Goal: Task Accomplishment & Management: Manage account settings

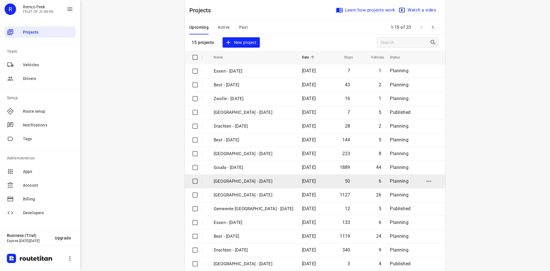
scroll to position [19, 0]
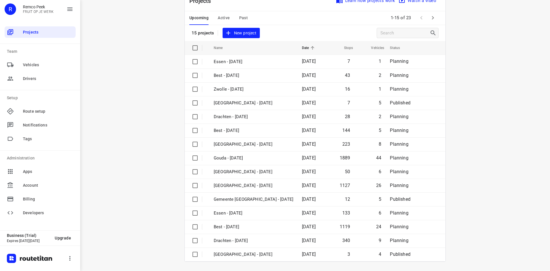
click at [429, 19] on icon "button" at bounding box center [432, 17] width 7 height 7
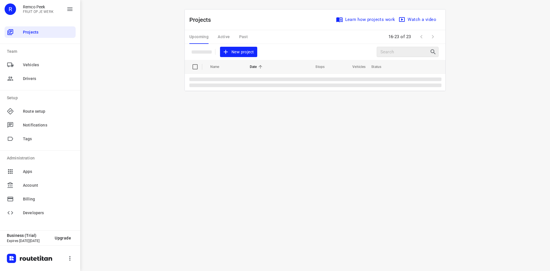
scroll to position [0, 0]
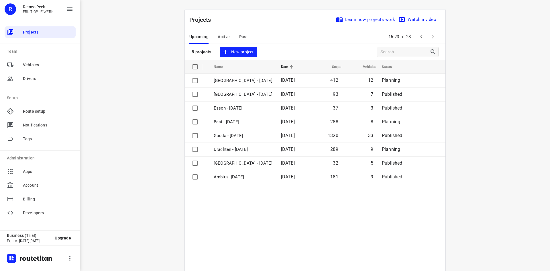
click at [226, 35] on span "Active" at bounding box center [224, 36] width 12 height 7
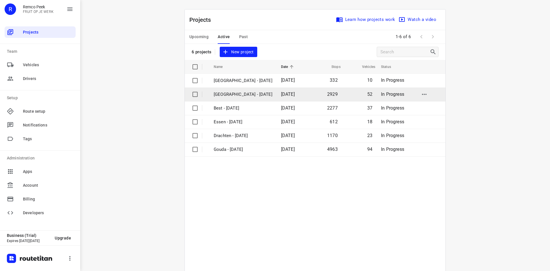
click at [232, 94] on p "[GEOGRAPHIC_DATA] - [DATE]" at bounding box center [243, 94] width 59 height 7
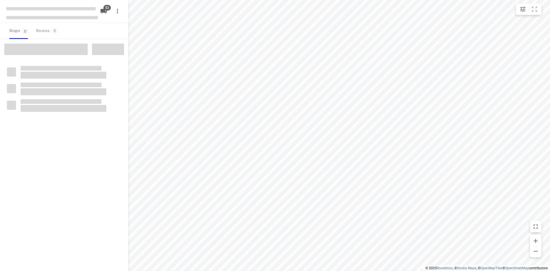
checkbox input "true"
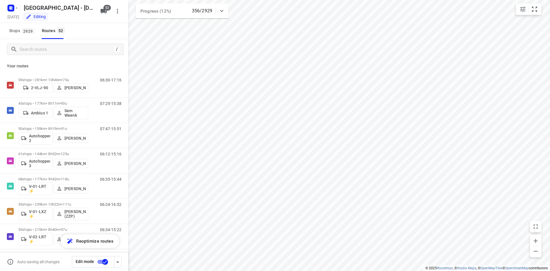
scroll to position [13, 0]
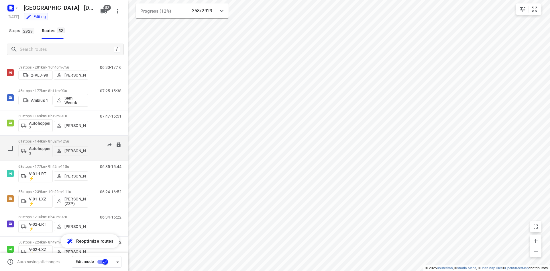
click at [95, 151] on div "06:12-15:16" at bounding box center [107, 149] width 29 height 21
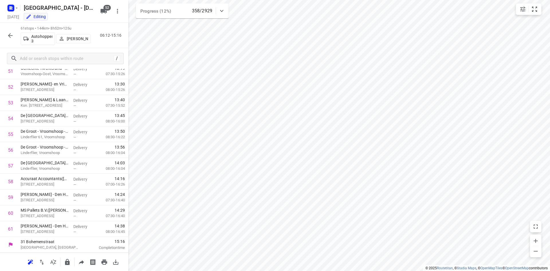
scroll to position [0, 0]
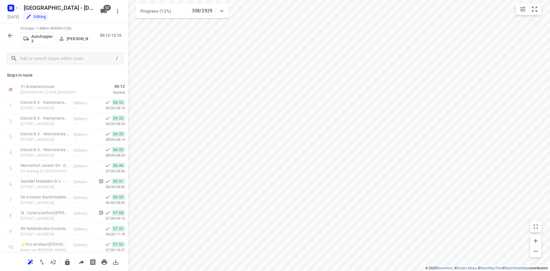
click at [8, 35] on icon "button" at bounding box center [10, 35] width 7 height 7
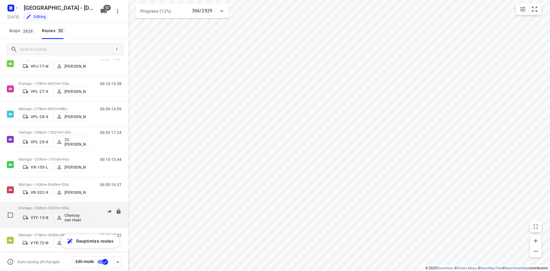
scroll to position [1136, 0]
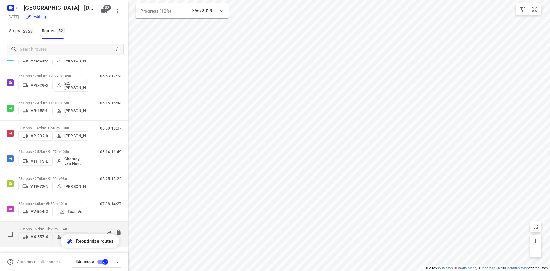
click at [82, 226] on p "68 stops • 67km • 7h29m • 114u" at bounding box center [53, 228] width 70 height 4
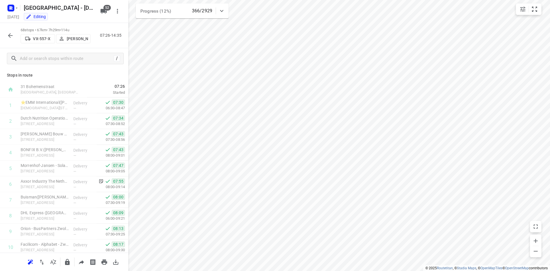
click at [7, 37] on icon "button" at bounding box center [10, 35] width 7 height 7
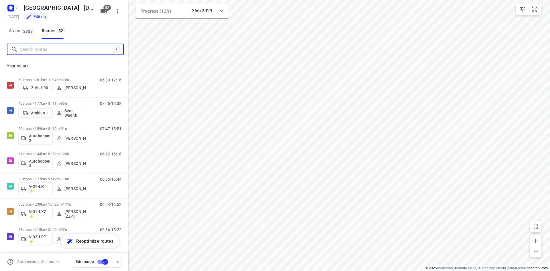
click at [97, 49] on input "Search routes" at bounding box center [66, 49] width 93 height 9
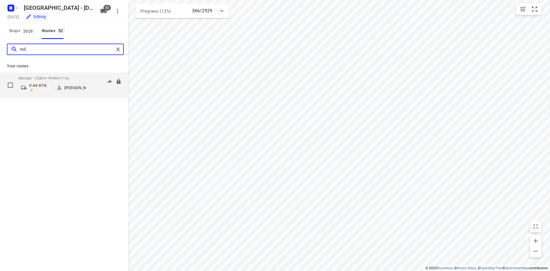
type input "mil"
click at [98, 88] on div "07:05-16:49" at bounding box center [107, 86] width 29 height 21
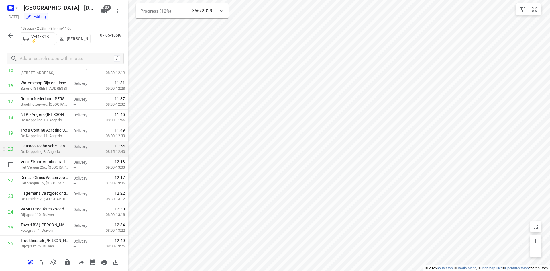
scroll to position [258, 0]
click at [103, 46] on div "48 stops • 252km • 9h44m • 116u V-44-KTK ⚡ Milan Rave 07:05-16:49" at bounding box center [64, 35] width 128 height 25
drag, startPoint x: 103, startPoint y: 46, endPoint x: 104, endPoint y: 50, distance: 4.0
click at [104, 46] on div "48 stops • 252km • 9h44m • 116u V-44-KTK ⚡ Milan Rave 07:05-16:49" at bounding box center [64, 35] width 128 height 25
click at [11, 36] on icon "button" at bounding box center [10, 35] width 7 height 7
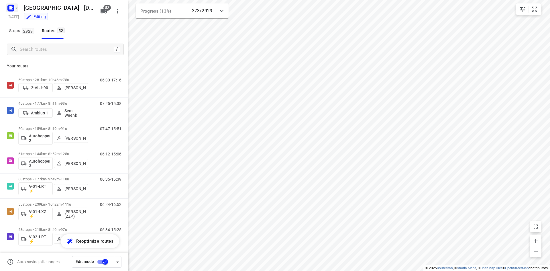
click at [9, 9] on rect "button" at bounding box center [10, 8] width 7 height 7
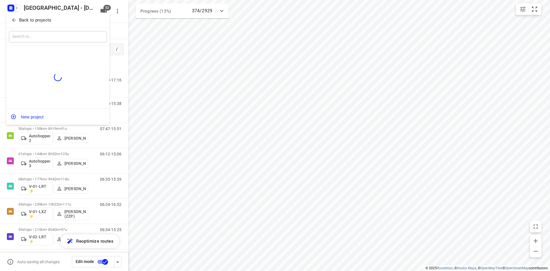
click at [13, 21] on icon "button" at bounding box center [14, 20] width 6 height 6
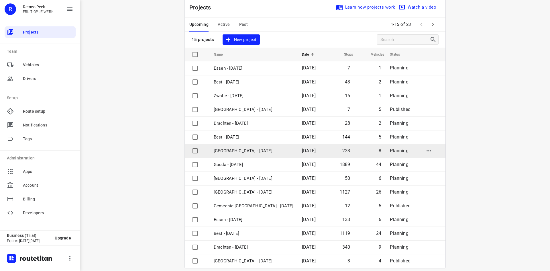
scroll to position [19, 0]
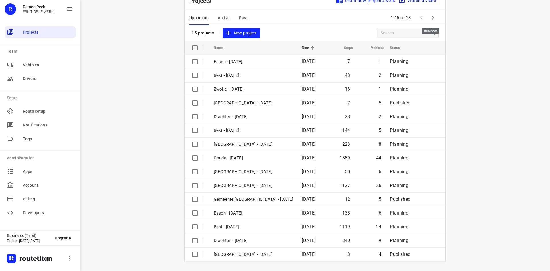
click at [429, 19] on icon "button" at bounding box center [432, 17] width 7 height 7
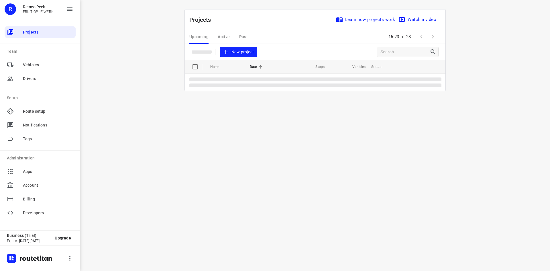
scroll to position [0, 0]
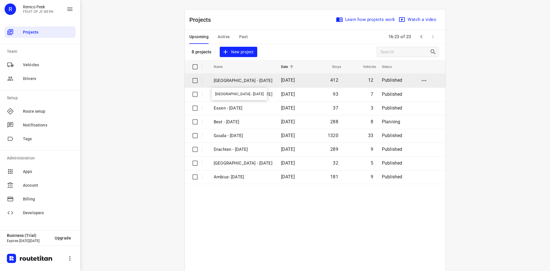
click at [249, 78] on p "[GEOGRAPHIC_DATA] - [DATE]" at bounding box center [243, 80] width 59 height 7
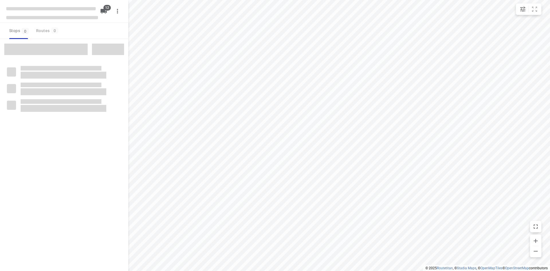
checkbox input "true"
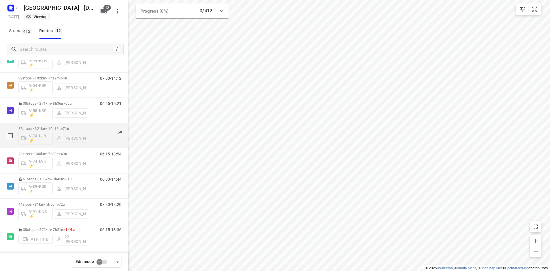
scroll to position [128, 0]
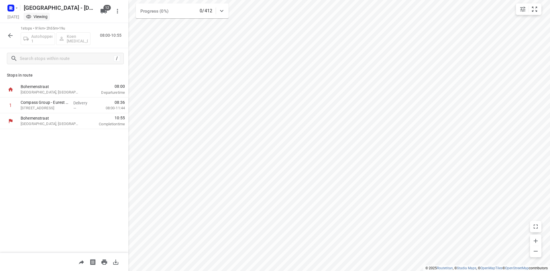
click at [9, 33] on icon "button" at bounding box center [10, 35] width 7 height 7
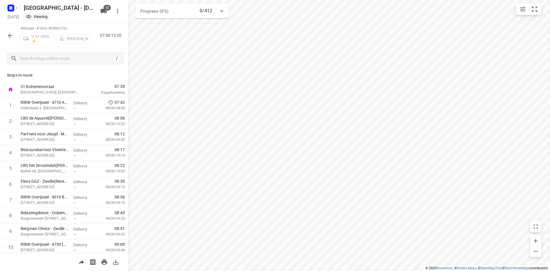
click at [102, 47] on div "44 stops • 81km • 5h50m • 72u V-91-KNS ⚡ [PERSON_NAME] 07:30-13:20" at bounding box center [64, 35] width 128 height 25
click at [102, 46] on div "44 stops • 81km • 5h50m • 72u V-91-KNS ⚡ [PERSON_NAME] 07:30-13:20" at bounding box center [64, 35] width 128 height 25
click at [10, 34] on icon "button" at bounding box center [10, 35] width 5 height 5
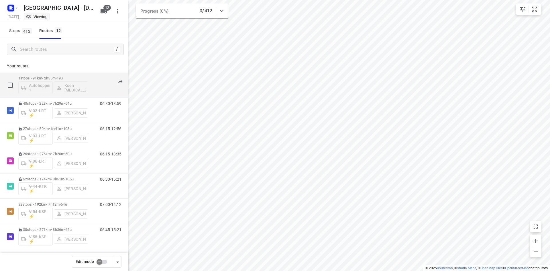
click at [72, 86] on div "Autohopper 1 Koen [MEDICAL_DATA]" at bounding box center [53, 87] width 70 height 14
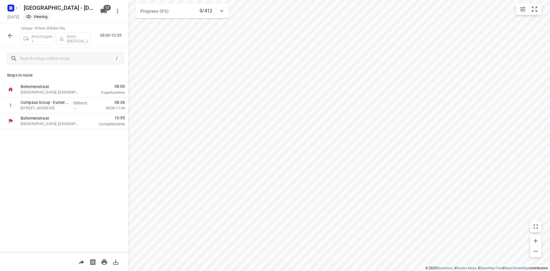
click at [10, 34] on icon "button" at bounding box center [10, 35] width 5 height 5
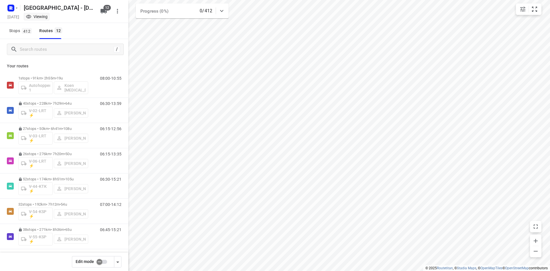
click at [75, 59] on div "/" at bounding box center [64, 49] width 128 height 21
click at [100, 263] on input "checkbox" at bounding box center [99, 261] width 33 height 11
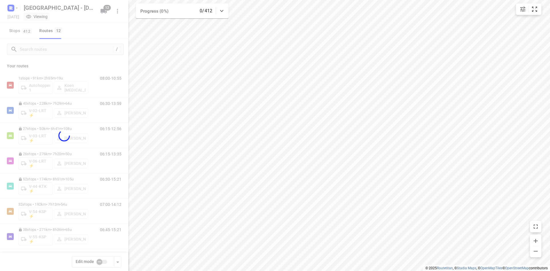
checkbox input "true"
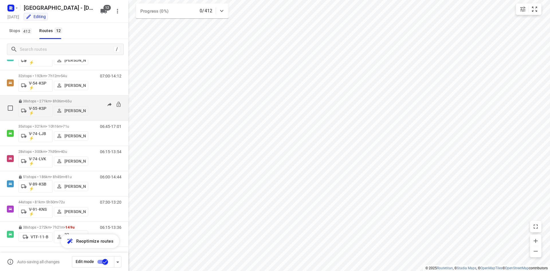
click at [93, 100] on div "06:45-15:21" at bounding box center [107, 109] width 29 height 21
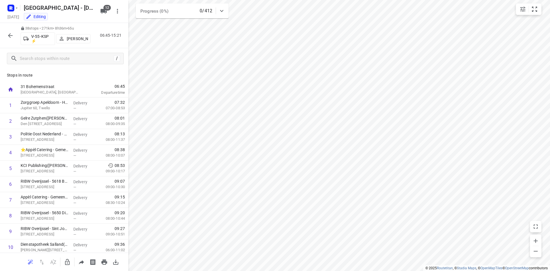
click at [10, 33] on icon "button" at bounding box center [10, 35] width 5 height 5
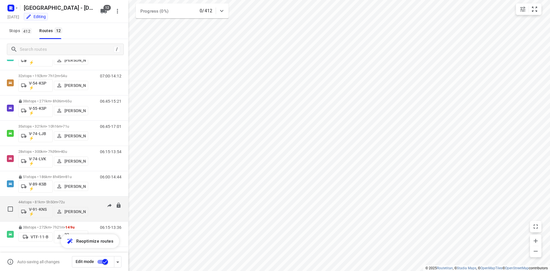
click at [87, 200] on p "44 stops • 81km • 5h50m • 72u" at bounding box center [53, 202] width 70 height 4
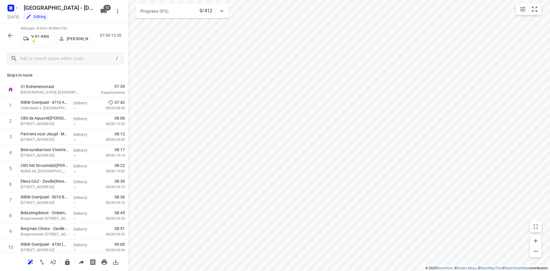
click at [13, 36] on icon "button" at bounding box center [10, 35] width 7 height 7
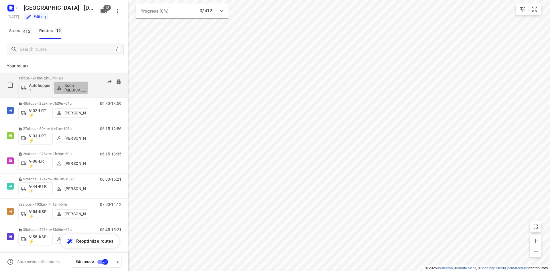
click at [69, 87] on p "Koen [MEDICAL_DATA]" at bounding box center [74, 87] width 21 height 9
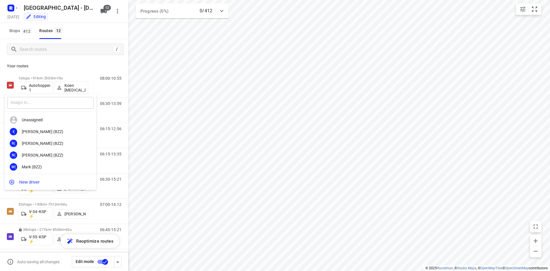
click at [74, 103] on input "text" at bounding box center [50, 103] width 86 height 12
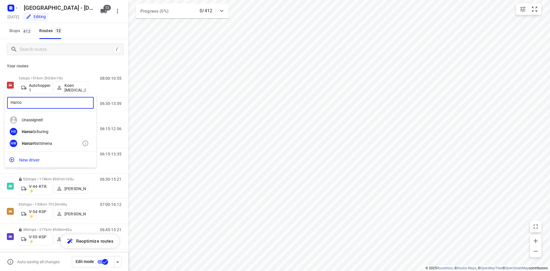
type input "Harco"
click at [47, 142] on div "[PERSON_NAME]" at bounding box center [52, 143] width 60 height 5
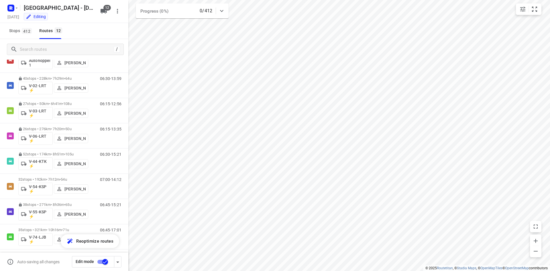
scroll to position [26, 0]
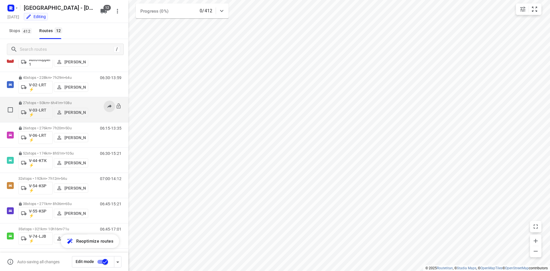
click at [105, 111] on button at bounding box center [109, 105] width 11 height 11
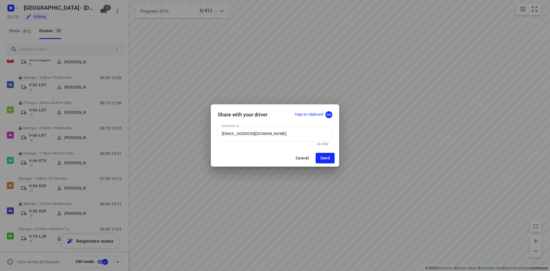
click at [302, 157] on span "Cancel" at bounding box center [301, 157] width 13 height 5
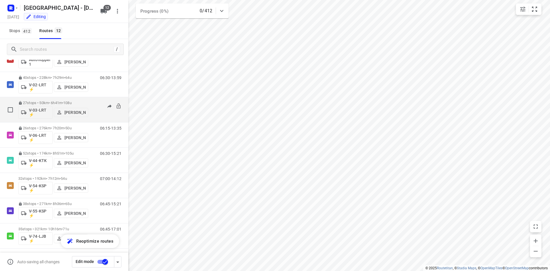
click at [94, 113] on div "06:15-12:56" at bounding box center [107, 110] width 29 height 21
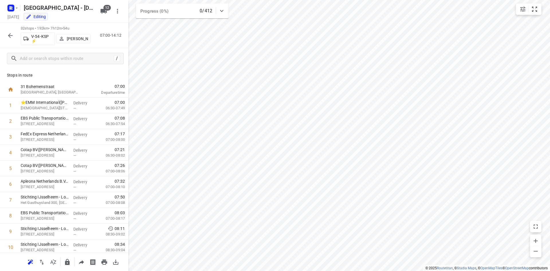
click at [68, 40] on p "[PERSON_NAME]" at bounding box center [77, 38] width 21 height 5
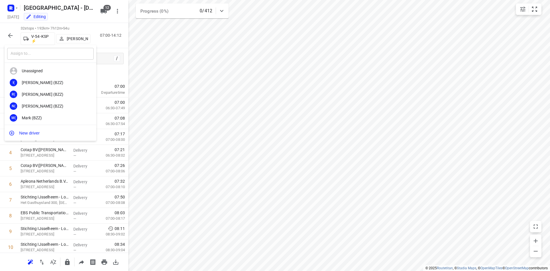
click at [54, 55] on input "text" at bounding box center [50, 54] width 86 height 12
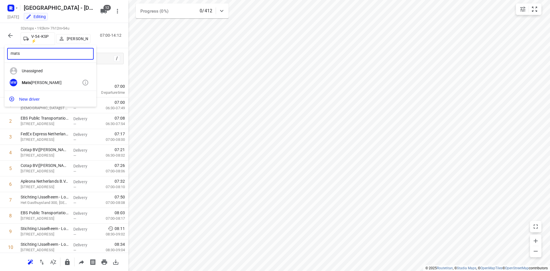
type input "mats"
click at [45, 80] on div "[PERSON_NAME]" at bounding box center [52, 82] width 60 height 5
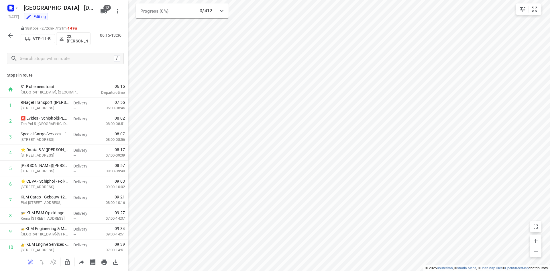
click at [10, 35] on icon "button" at bounding box center [10, 35] width 7 height 7
click at [10, 36] on icon "button" at bounding box center [10, 35] width 7 height 7
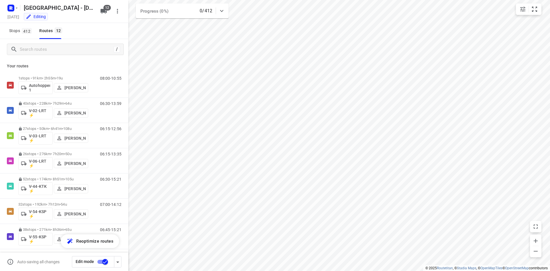
scroll to position [5, 0]
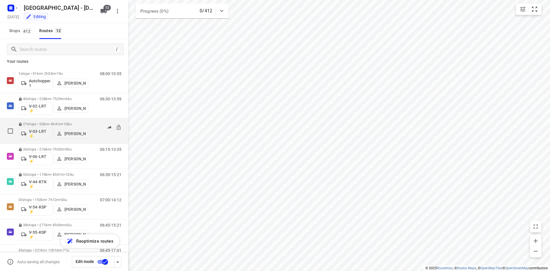
click at [95, 133] on div "06:15-12:56" at bounding box center [107, 132] width 29 height 21
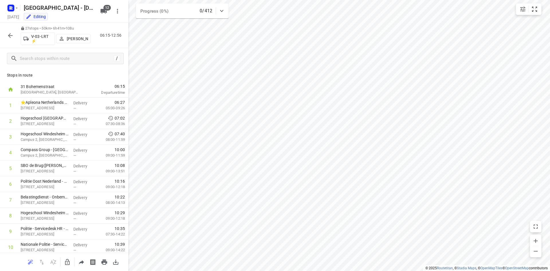
click at [83, 38] on p "[PERSON_NAME]" at bounding box center [77, 38] width 21 height 5
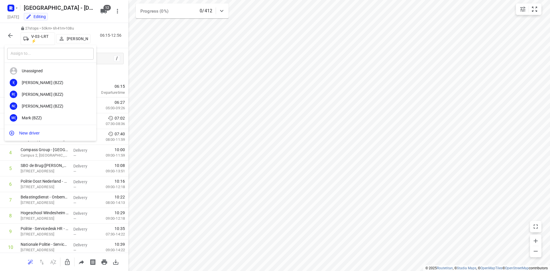
click at [53, 58] on input "text" at bounding box center [50, 54] width 86 height 12
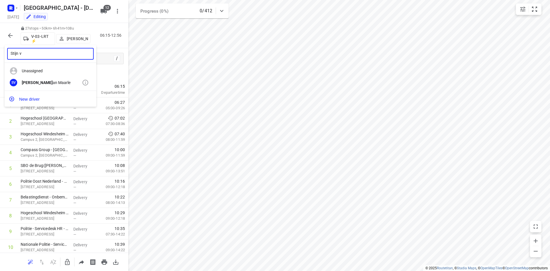
type input "Stijn v"
click at [39, 80] on div "Stijn V an Maarle" at bounding box center [52, 82] width 60 height 5
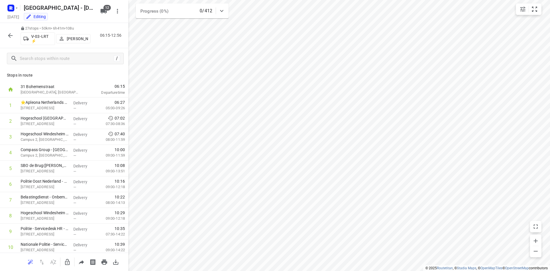
click at [9, 33] on icon "button" at bounding box center [10, 35] width 7 height 7
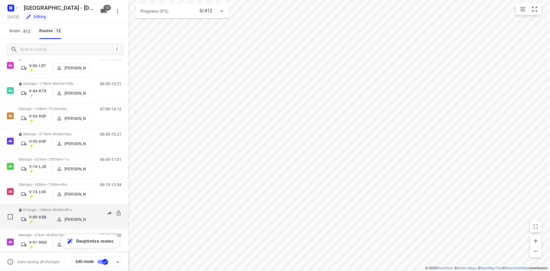
scroll to position [128, 0]
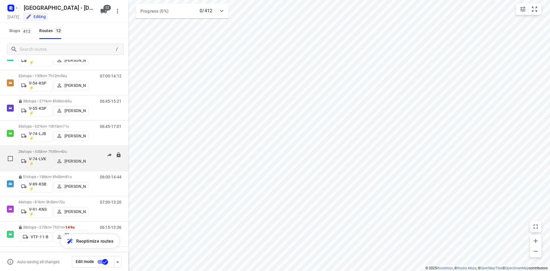
click at [83, 150] on p "28 stops • 300km • 7h39m • 40u" at bounding box center [53, 151] width 70 height 4
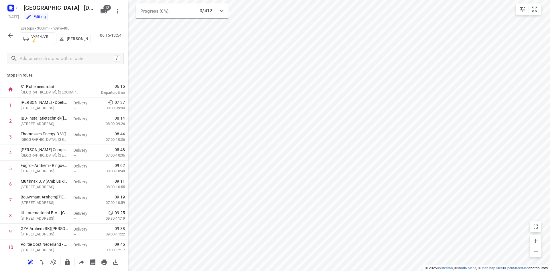
click at [108, 46] on div "28 stops • 300km • 7h39m • 40u V-74-LVK ⚡ Milan Rave 06:15-13:54" at bounding box center [64, 35] width 128 height 25
click at [82, 39] on p "[PERSON_NAME]" at bounding box center [77, 38] width 21 height 5
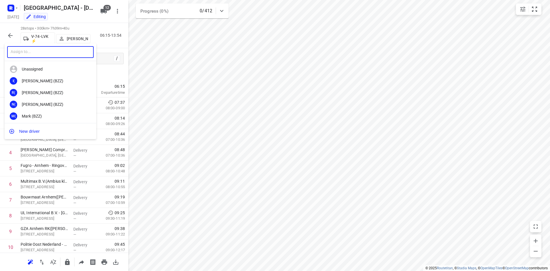
click at [47, 54] on input "text" at bounding box center [50, 52] width 86 height 12
type input "sander"
click at [114, 74] on div at bounding box center [275, 135] width 550 height 271
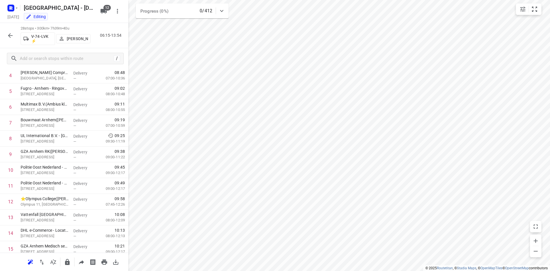
scroll to position [0, 0]
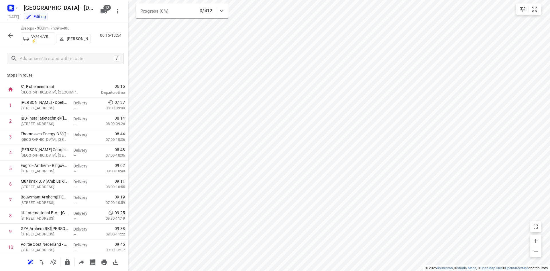
click at [76, 38] on p "[PERSON_NAME]" at bounding box center [77, 38] width 21 height 5
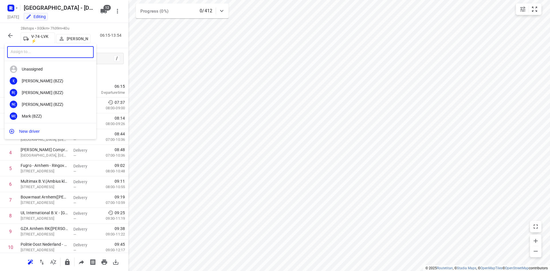
click at [36, 56] on input "text" at bounding box center [50, 52] width 86 height 12
type input "sander"
click at [43, 92] on div "[PERSON_NAME]" at bounding box center [52, 92] width 60 height 5
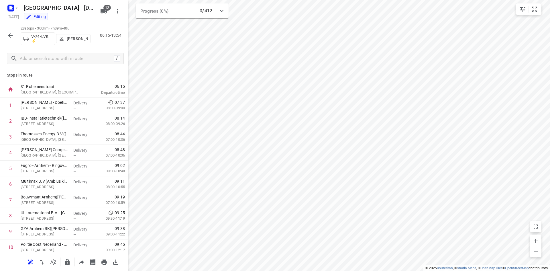
click at [11, 35] on icon "button" at bounding box center [10, 35] width 5 height 5
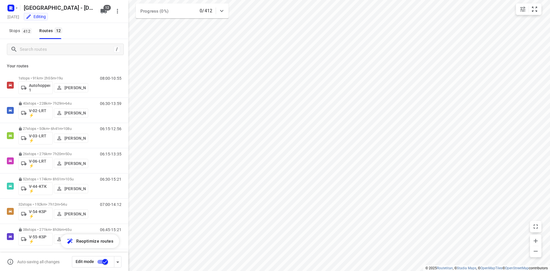
click at [80, 63] on p "Your routes" at bounding box center [64, 66] width 115 height 6
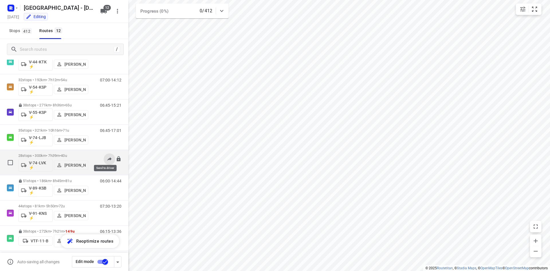
scroll to position [128, 0]
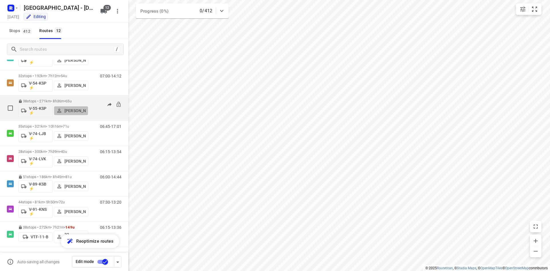
click at [69, 111] on p "[PERSON_NAME]" at bounding box center [74, 110] width 21 height 5
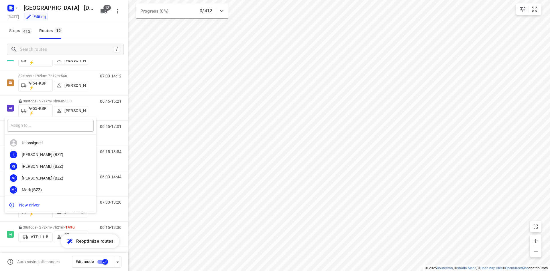
click at [34, 130] on input "text" at bounding box center [50, 126] width 86 height 12
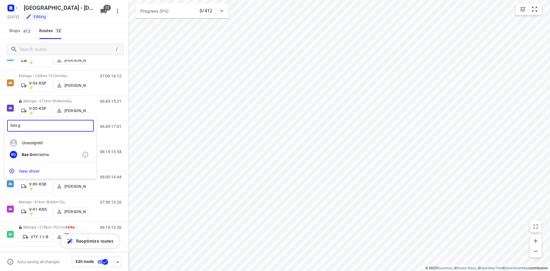
type input "bas g"
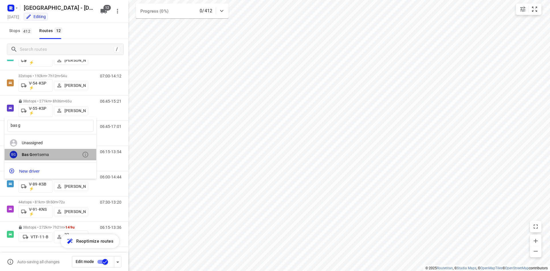
click at [29, 153] on b "Bas G" at bounding box center [27, 154] width 11 height 5
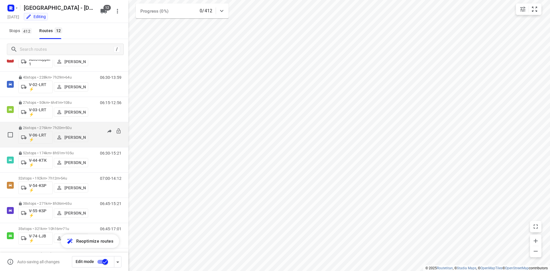
scroll to position [0, 0]
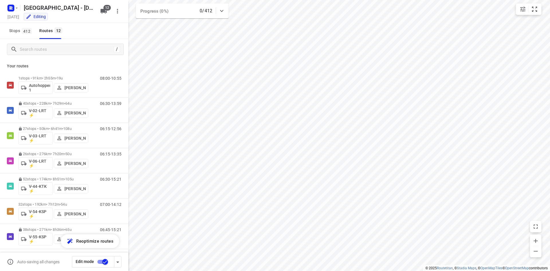
click at [92, 37] on div "Stops 412 Routes 12" at bounding box center [64, 31] width 128 height 16
click at [94, 27] on div "Stops 412 Routes 12" at bounding box center [64, 31] width 128 height 16
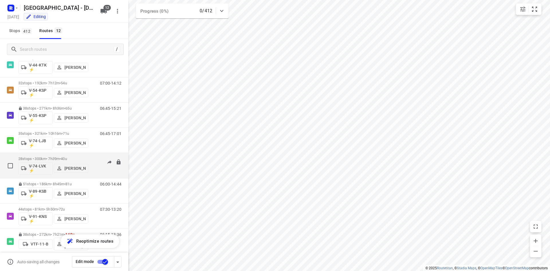
scroll to position [128, 0]
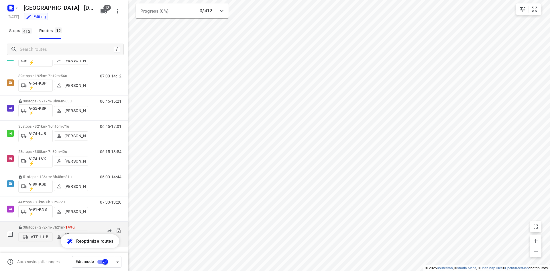
click at [44, 236] on p "VTF-11-B" at bounding box center [40, 236] width 18 height 5
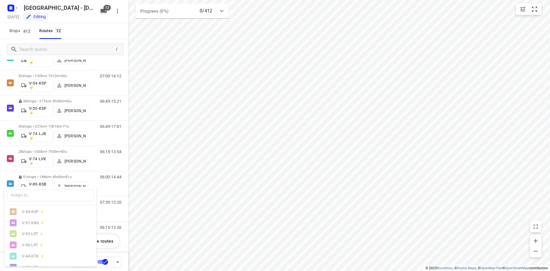
scroll to position [0, 0]
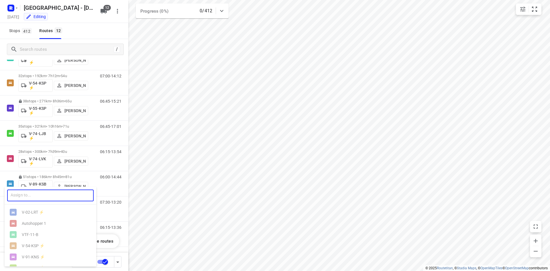
click at [48, 198] on input "text" at bounding box center [50, 195] width 86 height 12
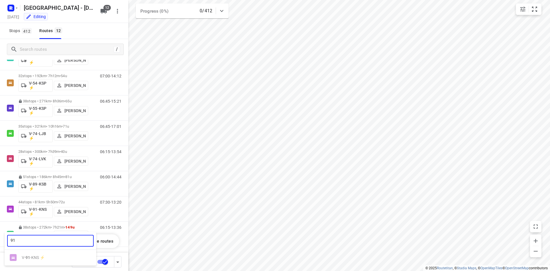
type input "91"
click at [33, 257] on ul "V- 91 -KNS ⚡" at bounding box center [51, 257] width 92 height 11
click at [39, 212] on div at bounding box center [275, 135] width 550 height 271
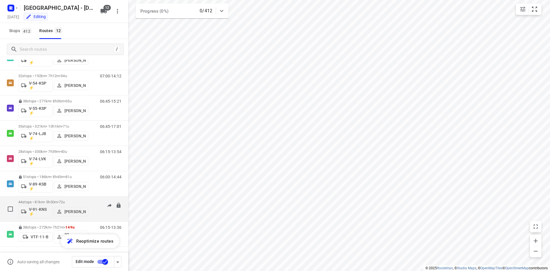
click at [37, 209] on p "V-91-KNS ⚡" at bounding box center [39, 211] width 21 height 9
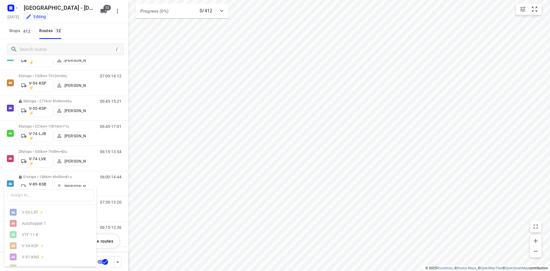
click at [125, 196] on div at bounding box center [275, 135] width 550 height 271
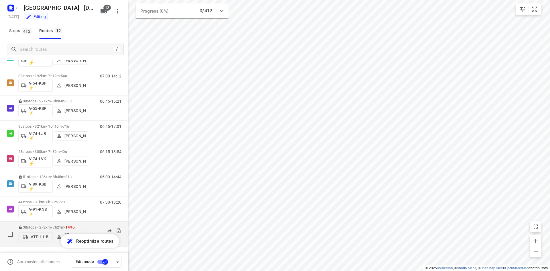
click at [37, 237] on p "VTF-11-B" at bounding box center [40, 236] width 18 height 5
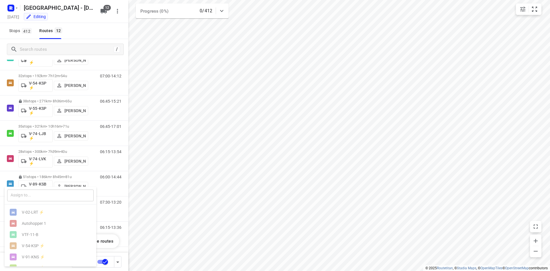
click at [37, 197] on input "text" at bounding box center [50, 195] width 86 height 12
type input "v"
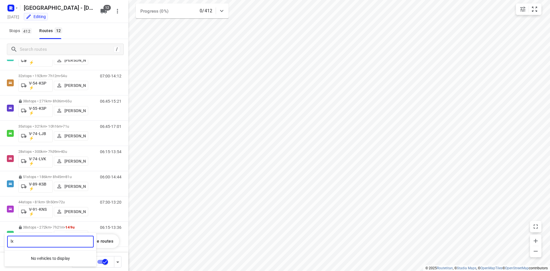
type input "l"
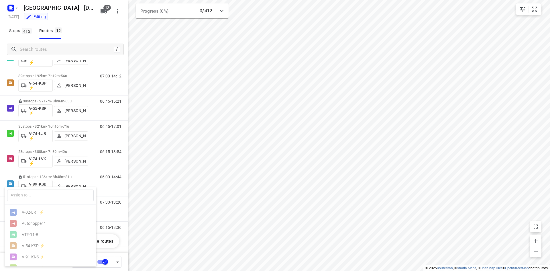
click at [127, 192] on div at bounding box center [275, 135] width 550 height 271
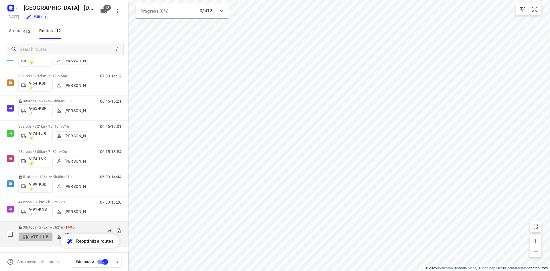
click at [42, 236] on p "VTF-11-B" at bounding box center [40, 236] width 18 height 5
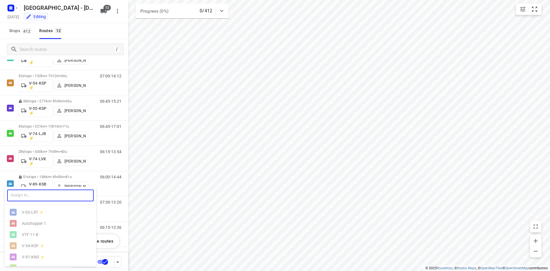
click at [28, 196] on input "text" at bounding box center [50, 195] width 86 height 12
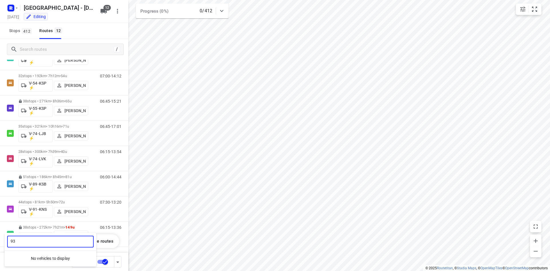
type input "9"
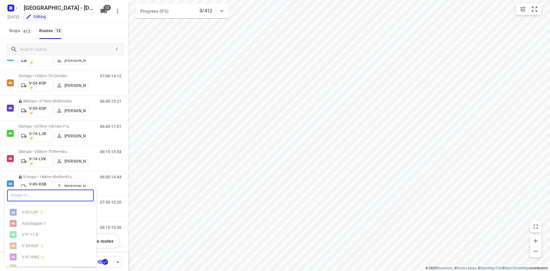
click at [126, 246] on div at bounding box center [275, 135] width 550 height 271
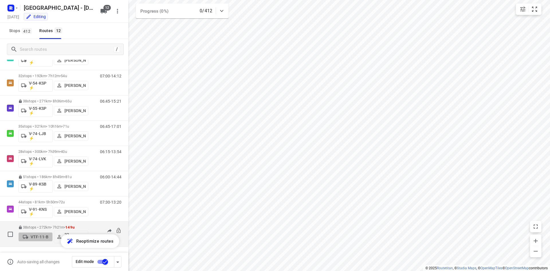
click at [36, 236] on p "VTF-11-B" at bounding box center [40, 236] width 18 height 5
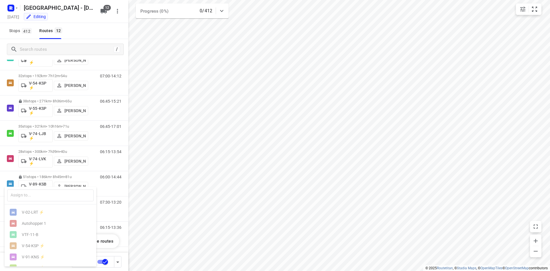
click at [75, 38] on div at bounding box center [275, 135] width 550 height 271
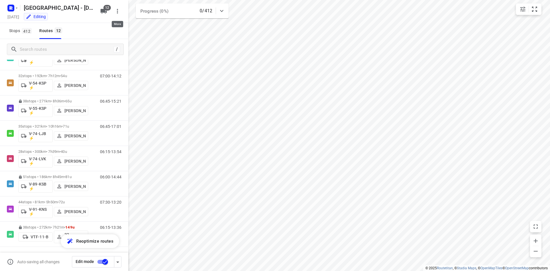
click at [118, 11] on icon "button" at bounding box center [117, 11] width 1 height 5
click at [80, 8] on div at bounding box center [275, 135] width 550 height 271
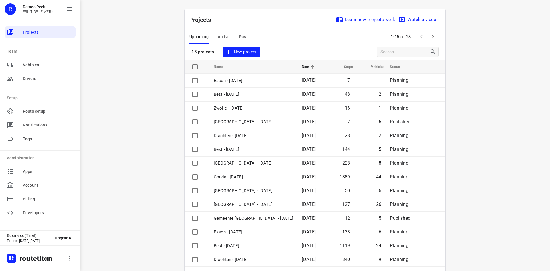
click at [242, 36] on span "Past" at bounding box center [243, 36] width 9 height 7
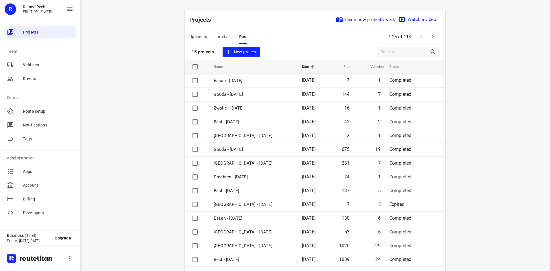
click at [163, 57] on div "i © 2025 Routetitan , © Stadia Maps , © OpenMapTiles © OpenStreetMap contributo…" at bounding box center [314, 135] width 469 height 271
click at [243, 3] on div "i © 2025 Routetitan , © Stadia Maps , © OpenMapTiles © OpenStreetMap contributo…" at bounding box center [314, 135] width 469 height 271
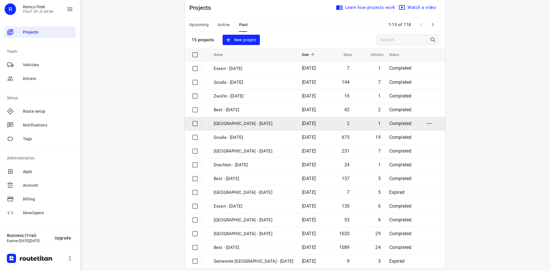
scroll to position [19, 0]
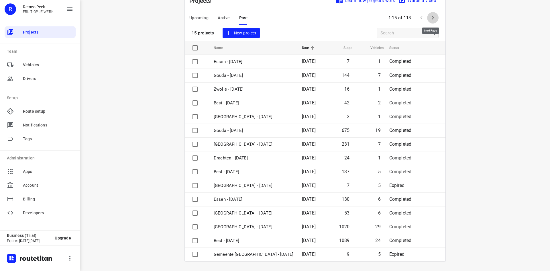
click at [432, 16] on icon "button" at bounding box center [432, 17] width 7 height 7
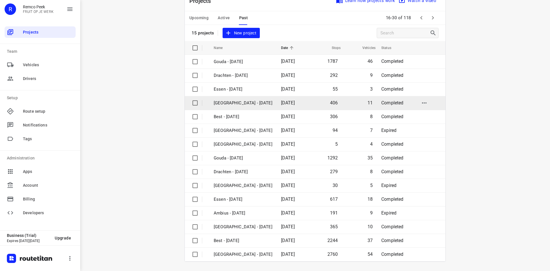
click at [249, 103] on p "[GEOGRAPHIC_DATA] - [DATE]" at bounding box center [243, 103] width 59 height 7
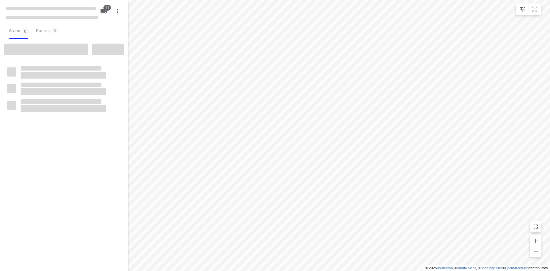
type input "distance"
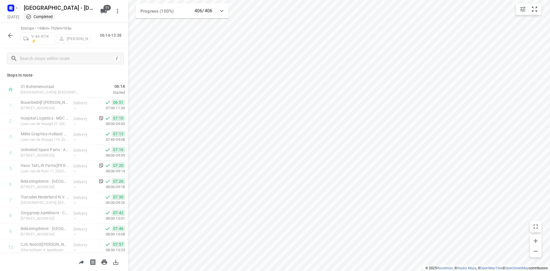
click at [8, 36] on icon "button" at bounding box center [10, 35] width 7 height 7
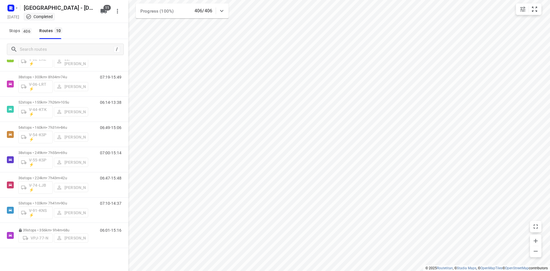
scroll to position [78, 0]
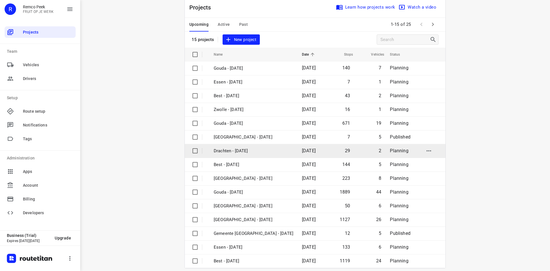
scroll to position [19, 0]
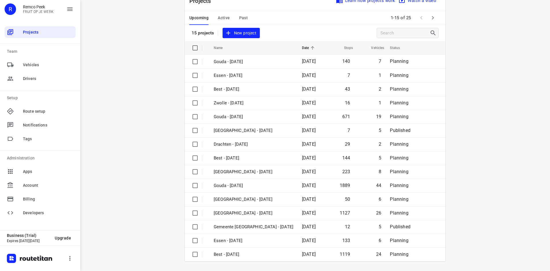
click at [242, 16] on span "Past" at bounding box center [243, 17] width 9 height 7
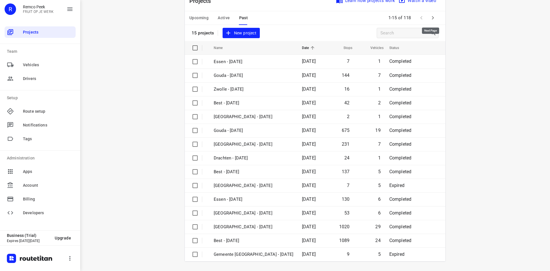
click at [429, 17] on icon "button" at bounding box center [432, 17] width 7 height 7
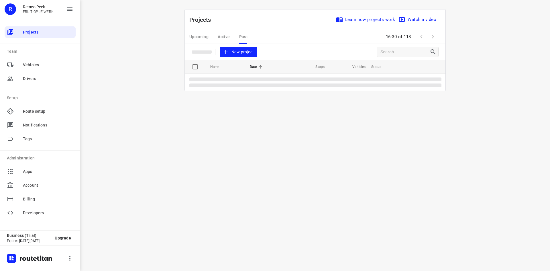
scroll to position [0, 0]
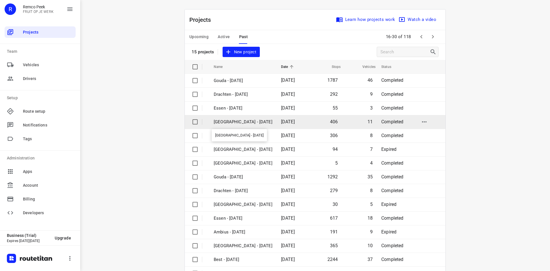
click at [244, 120] on p "[GEOGRAPHIC_DATA] - [DATE]" at bounding box center [243, 122] width 59 height 7
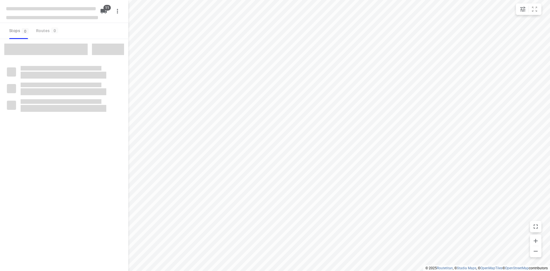
type input "distance"
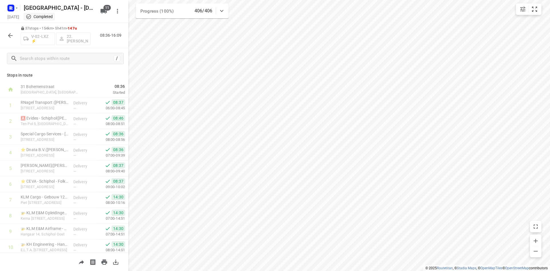
drag, startPoint x: 31, startPoint y: 36, endPoint x: 47, endPoint y: 34, distance: 15.9
click at [46, 35] on div "V-02-LXZ ⚡ 22. Franky Tahamata" at bounding box center [56, 38] width 70 height 14
drag, startPoint x: 48, startPoint y: 34, endPoint x: 25, endPoint y: 33, distance: 22.9
click at [25, 33] on div "V-02-LXZ ⚡ 22. Franky Tahamata" at bounding box center [56, 38] width 70 height 14
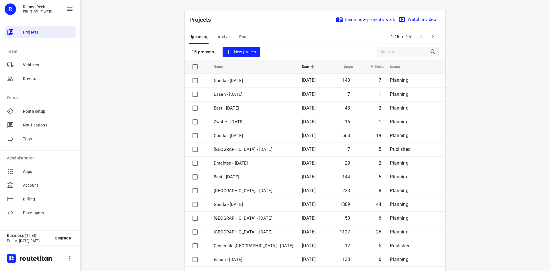
click at [151, 53] on div "i © 2025 Routetitan , © Stadia Maps , © OpenMapTiles © OpenStreetMap contributo…" at bounding box center [314, 135] width 469 height 271
